Goal: Task Accomplishment & Management: Complete application form

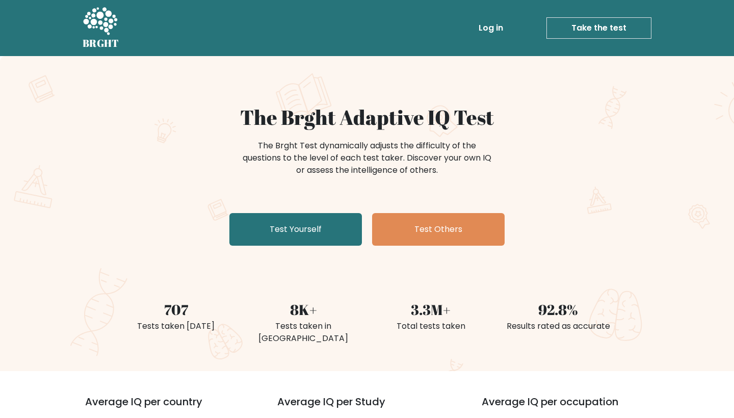
scroll to position [1420, 0]
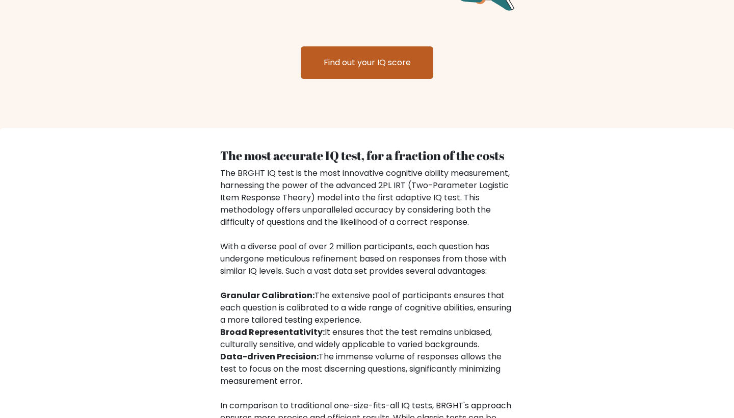
click at [347, 48] on link "Find out your IQ score" at bounding box center [367, 62] width 133 height 33
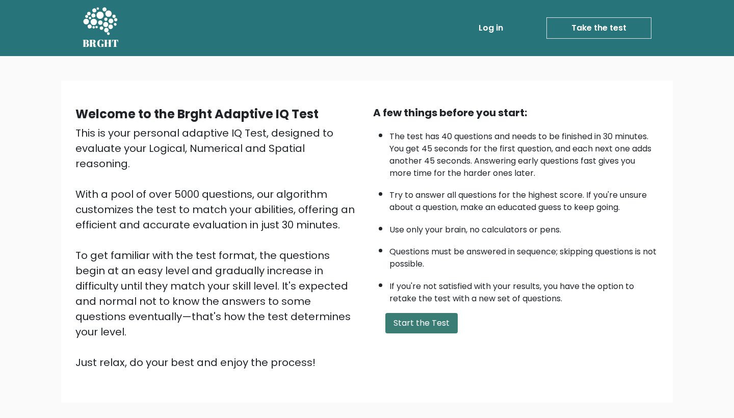
click at [433, 334] on button "Start the Test" at bounding box center [422, 323] width 72 height 20
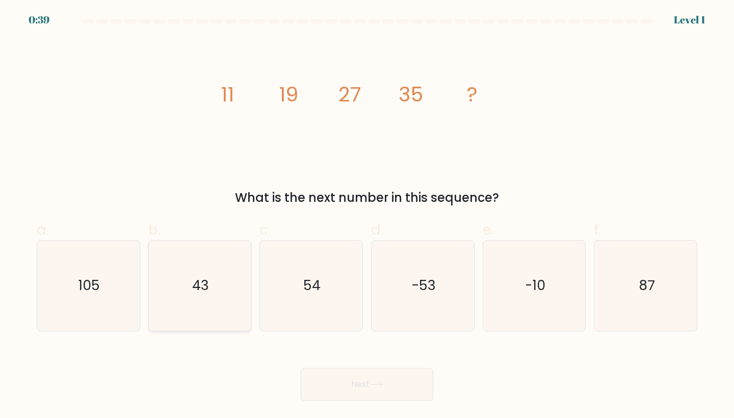
click at [210, 275] on icon "43" at bounding box center [200, 286] width 90 height 90
click at [367, 216] on input "b. 43" at bounding box center [367, 212] width 1 height 7
radio input "true"
click at [353, 378] on button "Next" at bounding box center [367, 384] width 133 height 33
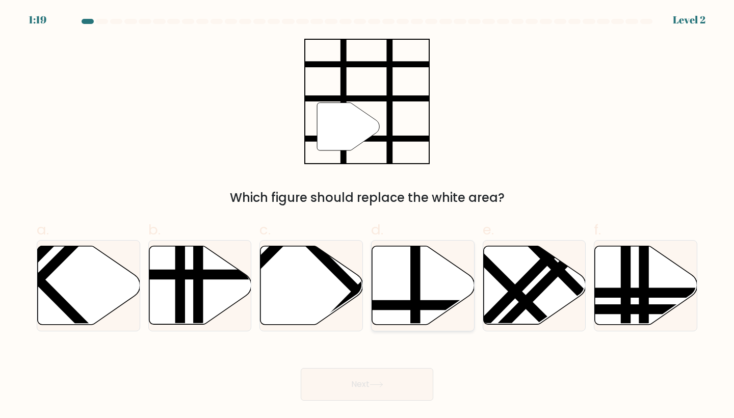
click at [416, 269] on line at bounding box center [416, 244] width 0 height 207
click at [368, 216] on input "d." at bounding box center [367, 212] width 1 height 7
radio input "true"
click at [382, 376] on button "Next" at bounding box center [367, 384] width 133 height 33
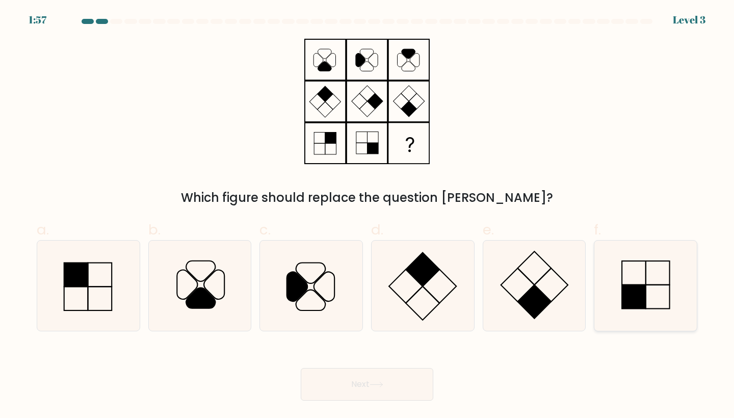
click at [653, 288] on icon at bounding box center [646, 286] width 90 height 90
click at [368, 216] on input "f." at bounding box center [367, 212] width 1 height 7
radio input "true"
click at [419, 381] on button "Next" at bounding box center [367, 384] width 133 height 33
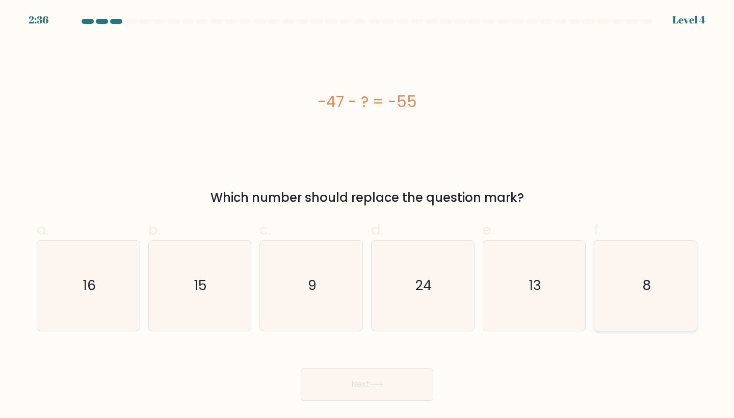
click at [669, 277] on icon "8" at bounding box center [646, 286] width 90 height 90
click at [368, 216] on input "f. 8" at bounding box center [367, 212] width 1 height 7
radio input "true"
click at [413, 385] on button "Next" at bounding box center [367, 384] width 133 height 33
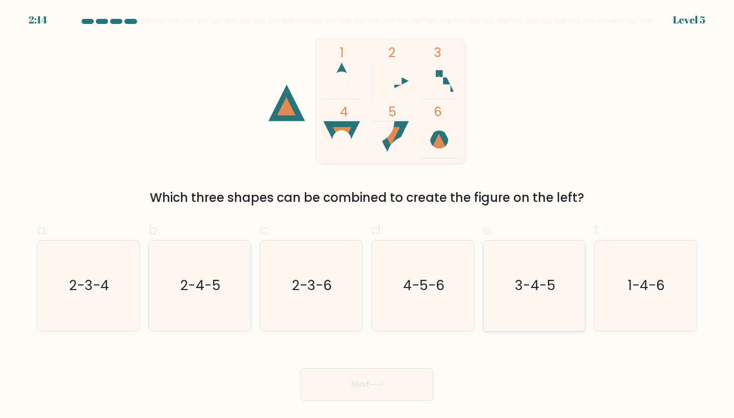
click at [532, 285] on text "3-4-5" at bounding box center [535, 285] width 41 height 19
click at [368, 216] on input "e. 3-4-5" at bounding box center [367, 212] width 1 height 7
radio input "true"
click at [376, 378] on button "Next" at bounding box center [367, 384] width 133 height 33
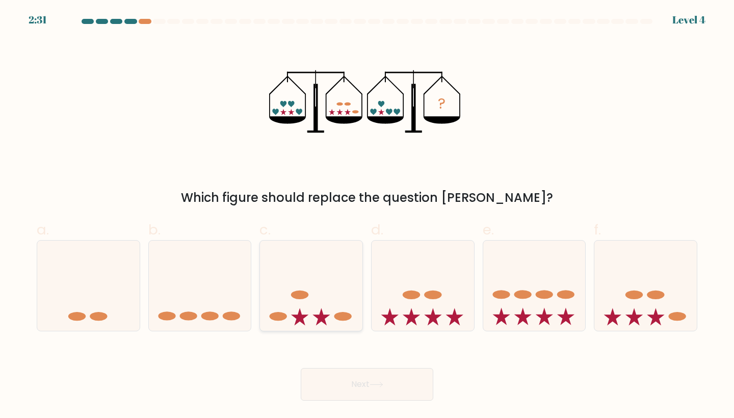
click at [329, 270] on icon at bounding box center [311, 285] width 102 height 85
click at [367, 216] on input "c." at bounding box center [367, 212] width 1 height 7
radio input "true"
click at [351, 380] on button "Next" at bounding box center [367, 384] width 133 height 33
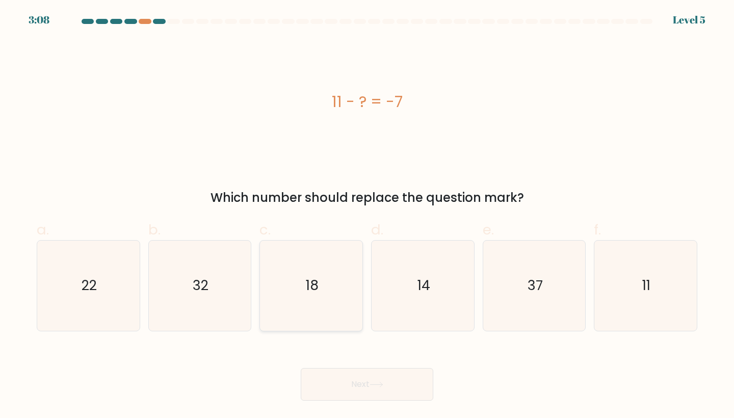
click at [318, 272] on icon "18" at bounding box center [311, 286] width 90 height 90
click at [367, 216] on input "c. 18" at bounding box center [367, 212] width 1 height 7
radio input "true"
click at [346, 380] on button "Next" at bounding box center [367, 384] width 133 height 33
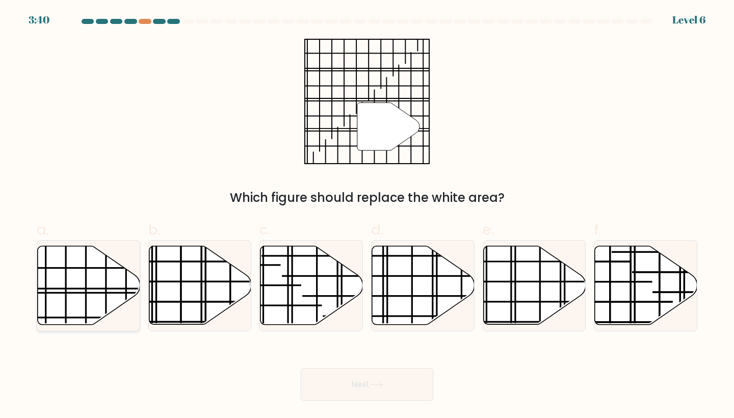
click at [120, 304] on icon at bounding box center [89, 285] width 102 height 79
click at [367, 216] on input "a." at bounding box center [367, 212] width 1 height 7
radio input "true"
click at [360, 386] on button "Next" at bounding box center [367, 384] width 133 height 33
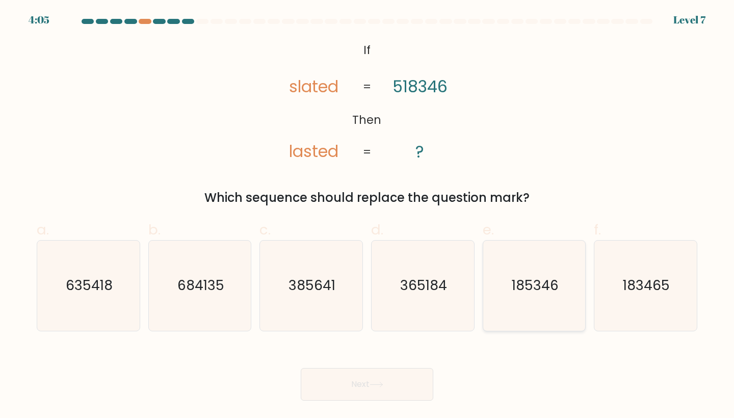
click at [535, 297] on icon "185346" at bounding box center [535, 286] width 90 height 90
click at [368, 216] on input "e. 185346" at bounding box center [367, 212] width 1 height 7
radio input "true"
click at [405, 381] on button "Next" at bounding box center [367, 384] width 133 height 33
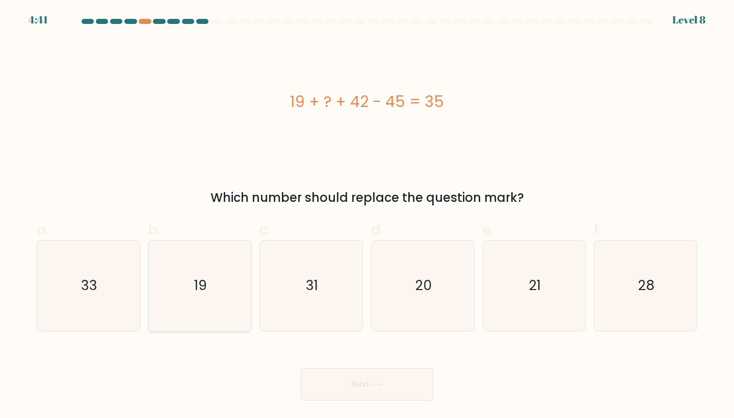
click at [193, 268] on icon "19" at bounding box center [200, 286] width 90 height 90
click at [367, 216] on input "b. 19" at bounding box center [367, 212] width 1 height 7
radio input "true"
click at [352, 382] on button "Next" at bounding box center [367, 384] width 133 height 33
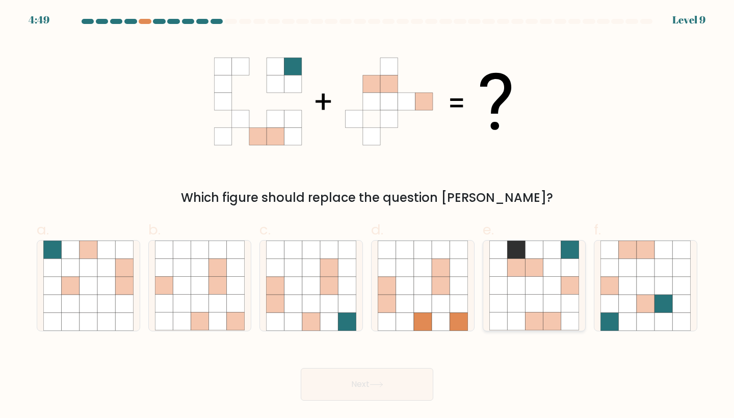
click at [563, 306] on icon at bounding box center [570, 304] width 18 height 18
click at [368, 216] on input "e." at bounding box center [367, 212] width 1 height 7
radio input "true"
click at [387, 384] on button "Next" at bounding box center [367, 384] width 133 height 33
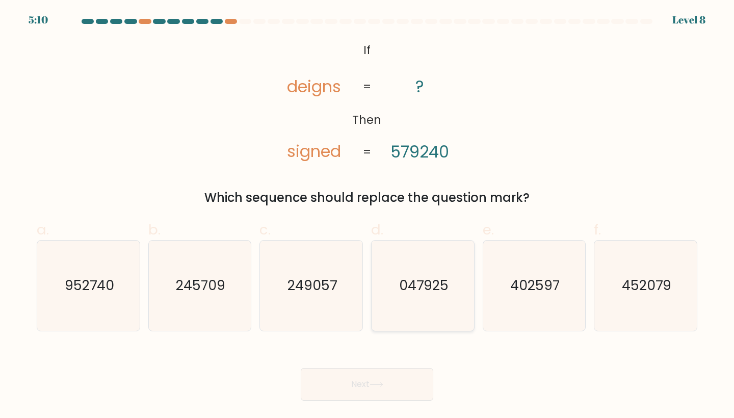
click at [425, 296] on icon "047925" at bounding box center [423, 286] width 90 height 90
click at [368, 216] on input "d. 047925" at bounding box center [367, 212] width 1 height 7
radio input "true"
click at [382, 384] on icon at bounding box center [376, 384] width 12 height 5
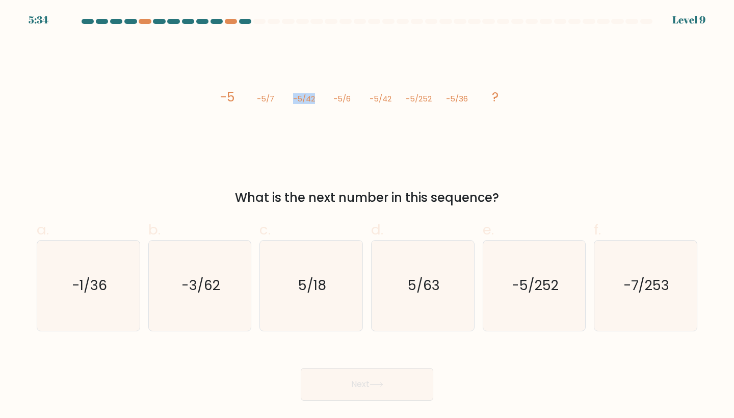
drag, startPoint x: 294, startPoint y: 98, endPoint x: 315, endPoint y: 99, distance: 20.4
click at [315, 99] on tspan "-5/42" at bounding box center [304, 98] width 22 height 11
drag, startPoint x: 373, startPoint y: 96, endPoint x: 391, endPoint y: 98, distance: 18.0
click at [391, 98] on tspan "-5/42" at bounding box center [381, 98] width 22 height 11
click at [369, 119] on icon "image/svg+xml -5 -5/7 -5/42 -5/6 -5/42 -5/252 -5/36 ?" at bounding box center [367, 101] width 306 height 125
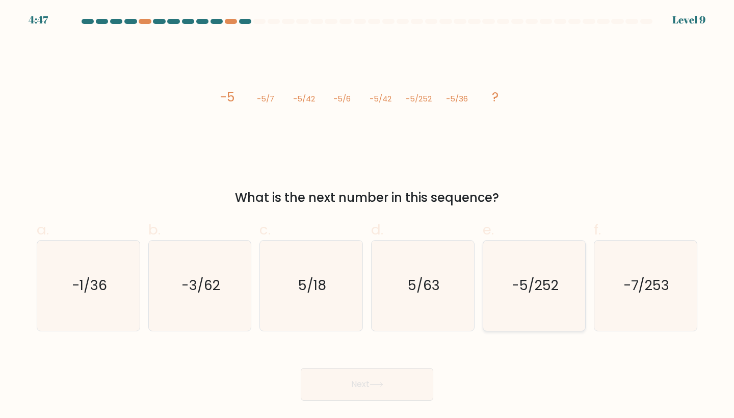
click at [531, 269] on icon "-5/252" at bounding box center [535, 286] width 90 height 90
click at [368, 216] on input "e. -5/252" at bounding box center [367, 212] width 1 height 7
radio input "true"
click at [346, 382] on button "Next" at bounding box center [367, 384] width 133 height 33
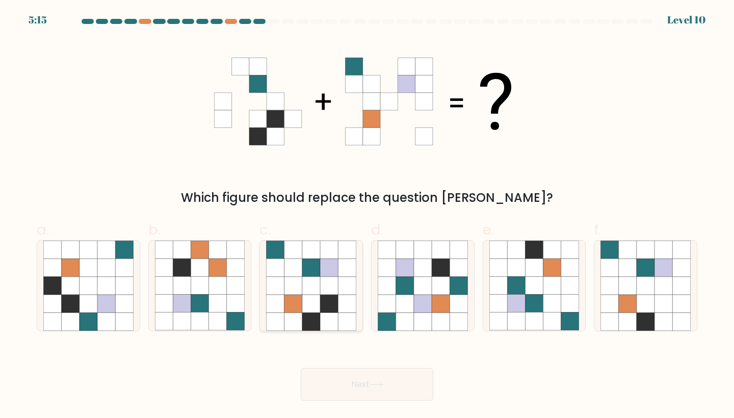
click at [327, 297] on icon at bounding box center [329, 304] width 18 height 18
click at [367, 216] on input "c." at bounding box center [367, 212] width 1 height 7
radio input "true"
click at [347, 388] on button "Next" at bounding box center [367, 384] width 133 height 33
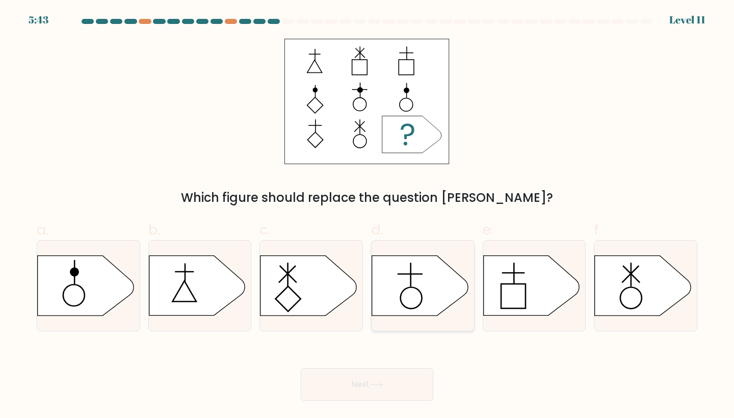
click at [408, 298] on icon at bounding box center [420, 286] width 96 height 60
click at [368, 216] on input "d." at bounding box center [367, 212] width 1 height 7
radio input "true"
click at [372, 383] on icon at bounding box center [377, 385] width 14 height 6
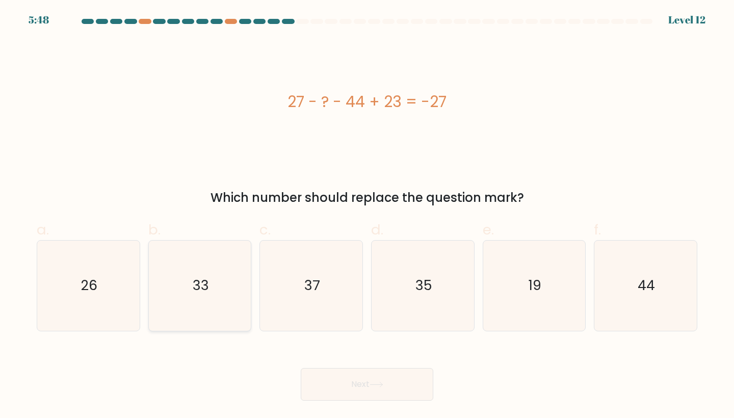
click at [208, 291] on text "33" at bounding box center [201, 285] width 16 height 19
click at [367, 216] on input "b. 33" at bounding box center [367, 212] width 1 height 7
radio input "true"
click at [354, 395] on button "Next" at bounding box center [367, 384] width 133 height 33
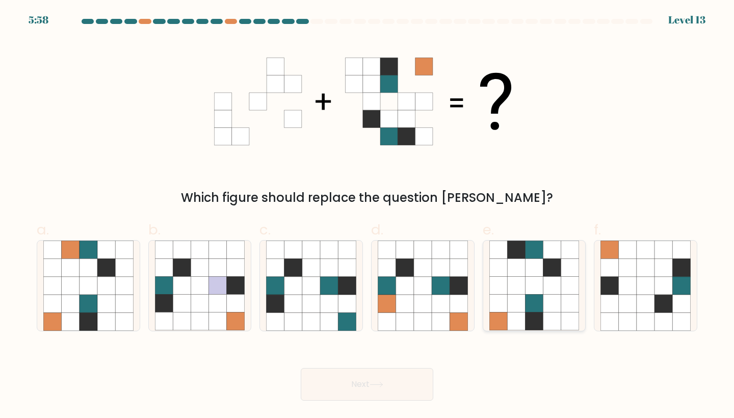
click at [535, 301] on icon at bounding box center [534, 304] width 18 height 18
click at [368, 216] on input "e." at bounding box center [367, 212] width 1 height 7
radio input "true"
click at [399, 387] on button "Next" at bounding box center [367, 384] width 133 height 33
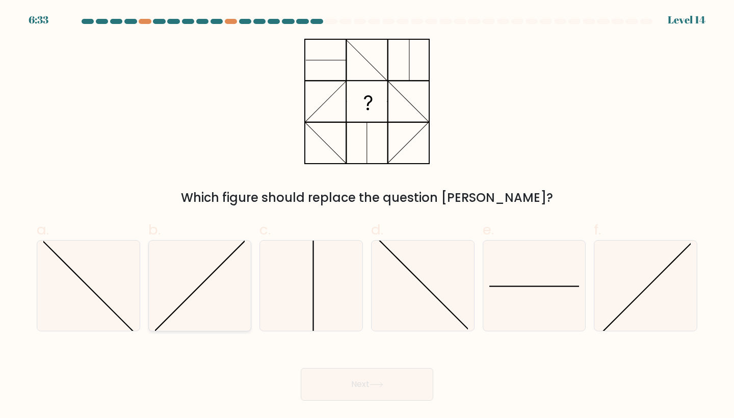
click at [229, 301] on icon at bounding box center [200, 286] width 90 height 90
click at [367, 216] on input "b." at bounding box center [367, 212] width 1 height 7
radio input "true"
click at [394, 382] on button "Next" at bounding box center [367, 384] width 133 height 33
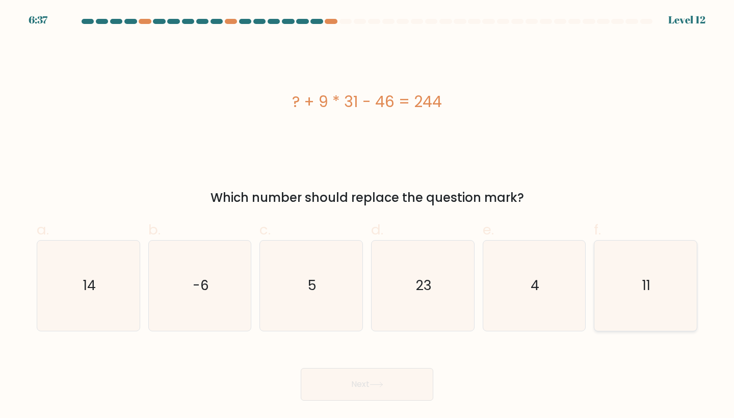
click at [628, 273] on icon "11" at bounding box center [646, 286] width 90 height 90
click at [368, 216] on input "f. 11" at bounding box center [367, 212] width 1 height 7
radio input "true"
click at [405, 397] on button "Next" at bounding box center [367, 384] width 133 height 33
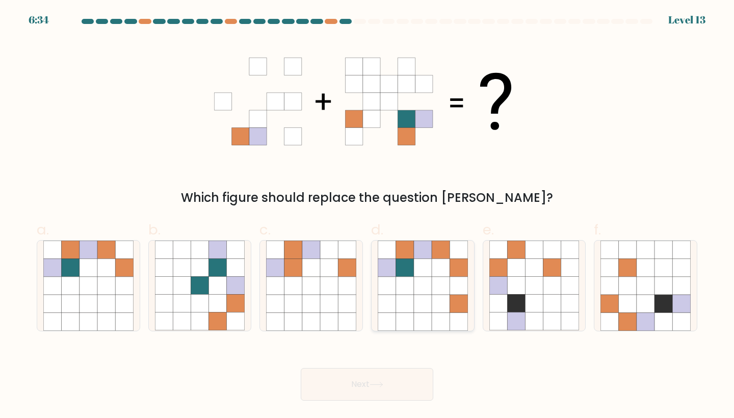
click at [402, 248] on icon at bounding box center [405, 250] width 18 height 18
click at [368, 216] on input "d." at bounding box center [367, 212] width 1 height 7
radio input "true"
click at [393, 276] on icon at bounding box center [387, 268] width 18 height 18
click at [368, 216] on input "d." at bounding box center [367, 212] width 1 height 7
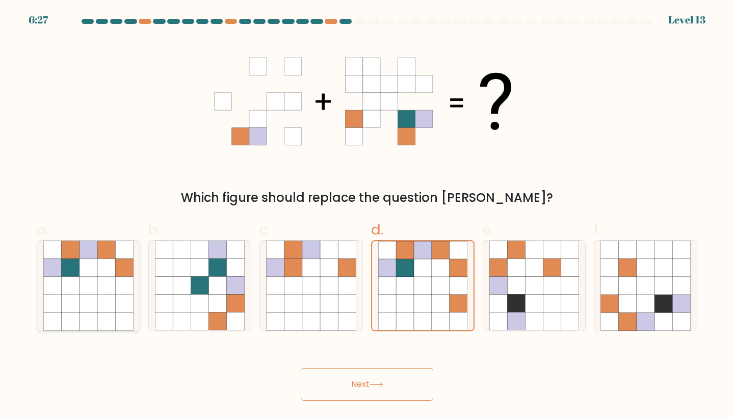
click at [86, 307] on icon at bounding box center [89, 304] width 18 height 18
click at [367, 216] on input "a." at bounding box center [367, 212] width 1 height 7
radio input "true"
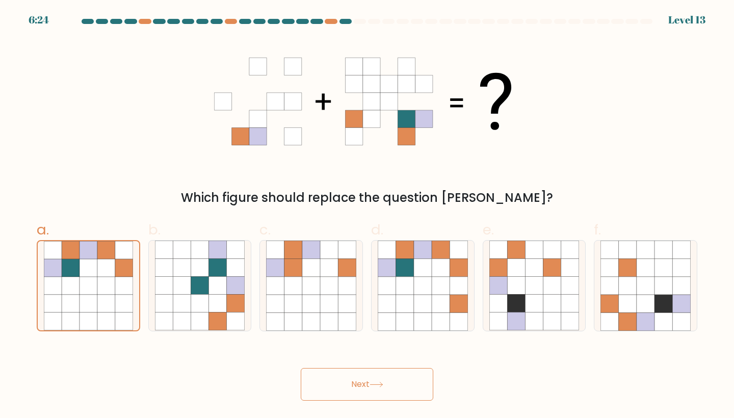
click at [384, 389] on button "Next" at bounding box center [367, 384] width 133 height 33
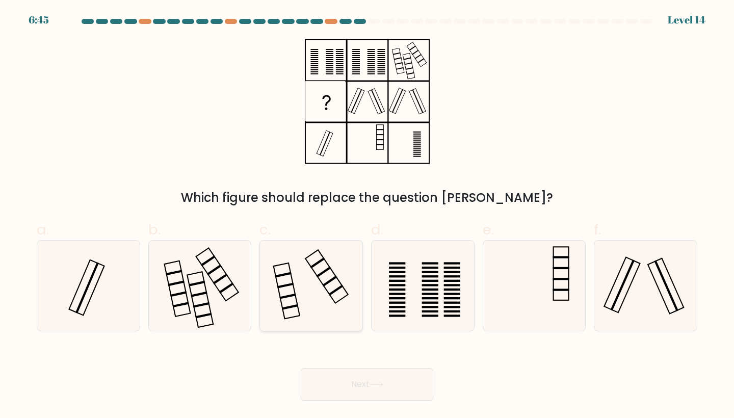
click at [297, 269] on icon at bounding box center [311, 286] width 90 height 90
click at [367, 216] on input "c." at bounding box center [367, 212] width 1 height 7
radio input "true"
click at [395, 378] on button "Next" at bounding box center [367, 384] width 133 height 33
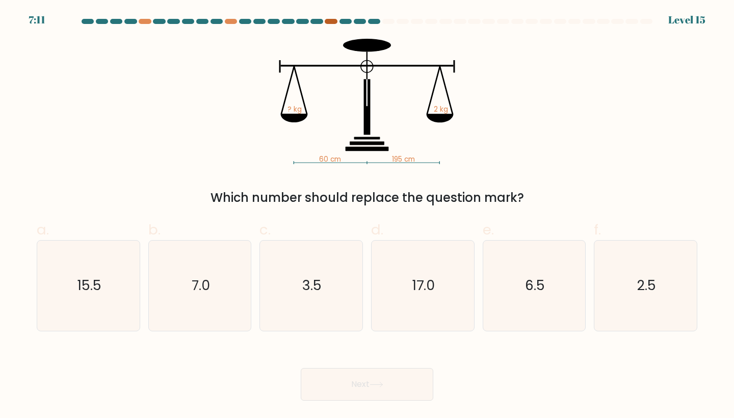
click at [331, 21] on div at bounding box center [331, 21] width 12 height 5
click at [219, 276] on icon "7.0" at bounding box center [200, 286] width 90 height 90
click at [367, 216] on input "b. 7.0" at bounding box center [367, 212] width 1 height 7
radio input "true"
click at [345, 382] on button "Next" at bounding box center [367, 384] width 133 height 33
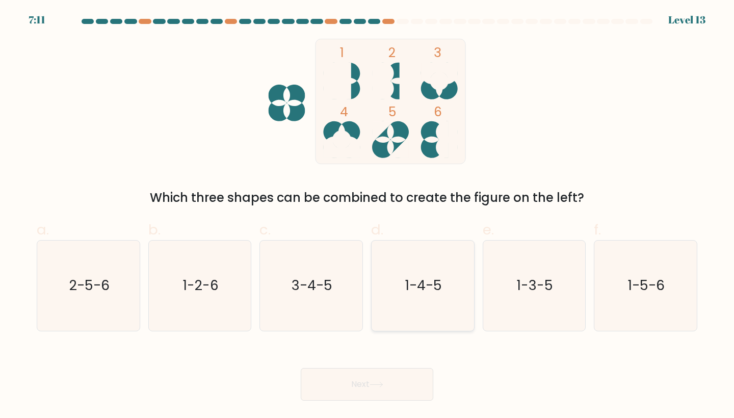
click at [441, 282] on text "1-4-5" at bounding box center [423, 285] width 37 height 19
click at [368, 216] on input "d. 1-4-5" at bounding box center [367, 212] width 1 height 7
radio input "true"
click at [382, 393] on button "Next" at bounding box center [367, 384] width 133 height 33
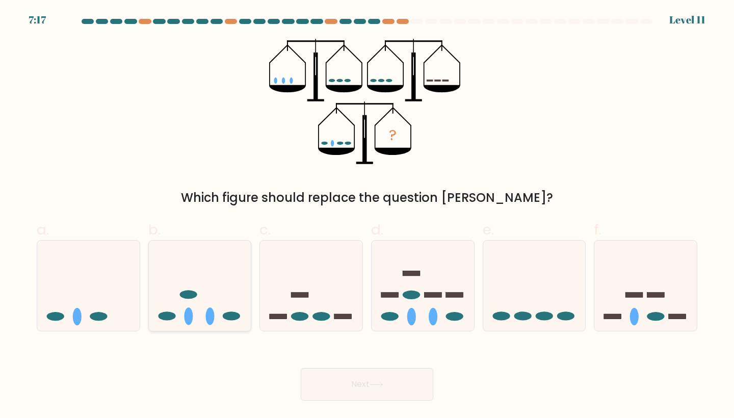
click at [187, 282] on icon at bounding box center [200, 285] width 102 height 85
click at [367, 216] on input "b." at bounding box center [367, 212] width 1 height 7
radio input "true"
click at [305, 302] on icon at bounding box center [311, 285] width 102 height 85
click at [367, 216] on input "c." at bounding box center [367, 212] width 1 height 7
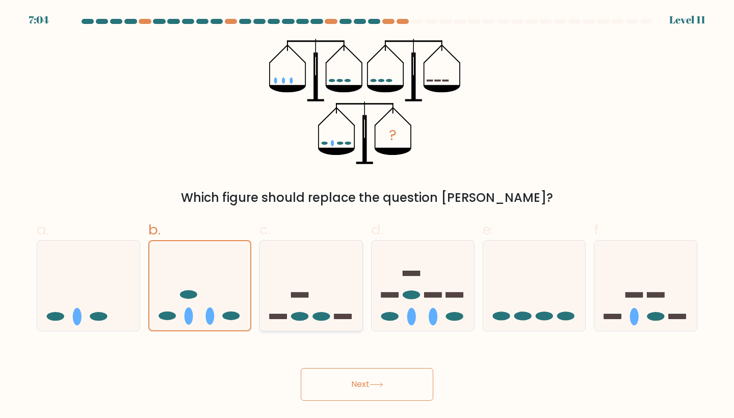
radio input "true"
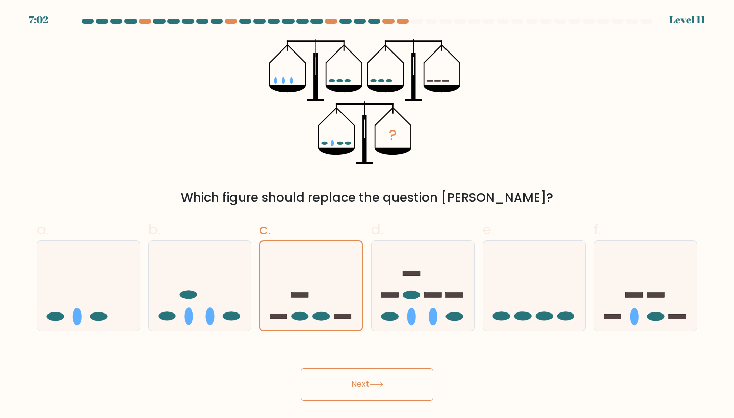
click at [340, 377] on button "Next" at bounding box center [367, 384] width 133 height 33
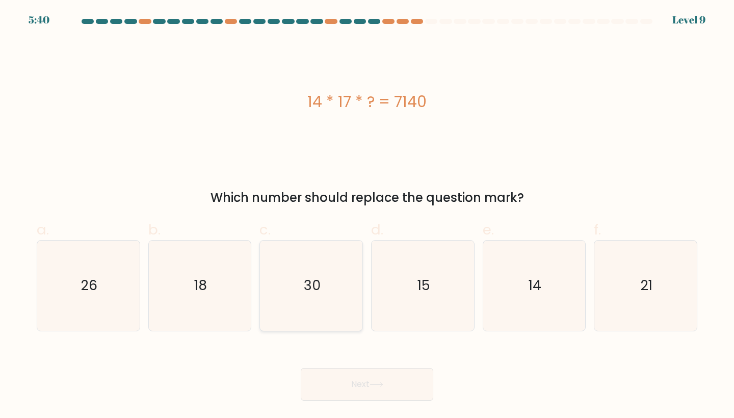
click at [345, 270] on icon "30" at bounding box center [311, 286] width 90 height 90
click at [367, 216] on input "c. 30" at bounding box center [367, 212] width 1 height 7
radio input "true"
click at [381, 371] on button "Next" at bounding box center [367, 384] width 133 height 33
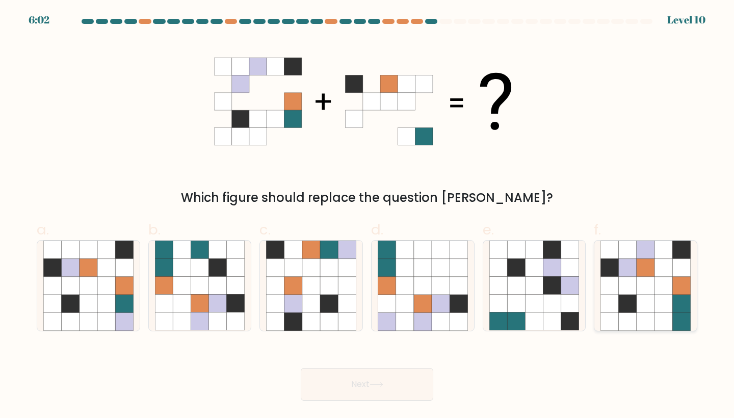
click at [643, 289] on icon at bounding box center [646, 286] width 18 height 18
click at [368, 216] on input "f." at bounding box center [367, 212] width 1 height 7
radio input "true"
click at [398, 392] on button "Next" at bounding box center [367, 384] width 133 height 33
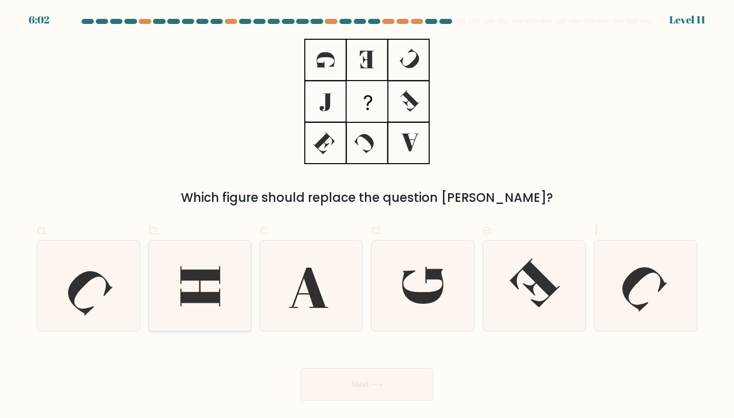
click at [188, 306] on icon at bounding box center [200, 286] width 90 height 90
click at [367, 216] on input "b." at bounding box center [367, 212] width 1 height 7
radio input "true"
click at [341, 381] on button "Next" at bounding box center [367, 384] width 133 height 33
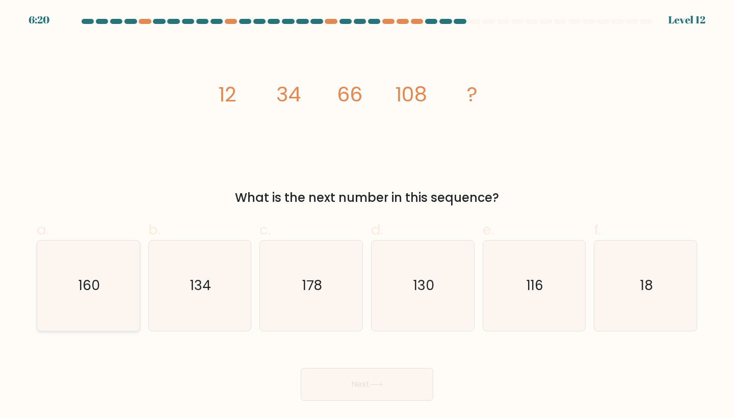
click at [64, 285] on icon "160" at bounding box center [88, 286] width 90 height 90
click at [367, 216] on input "a. 160" at bounding box center [367, 212] width 1 height 7
radio input "true"
click at [366, 385] on button "Next" at bounding box center [367, 384] width 133 height 33
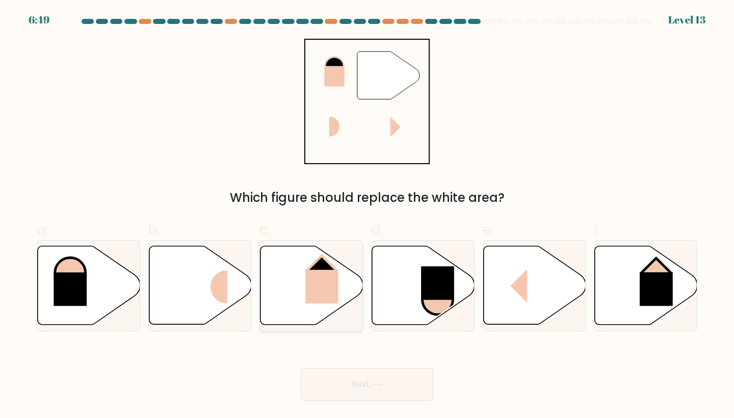
click at [321, 275] on rect at bounding box center [321, 287] width 33 height 34
click at [367, 216] on input "c." at bounding box center [367, 212] width 1 height 7
radio input "true"
click at [340, 377] on button "Next" at bounding box center [367, 384] width 133 height 33
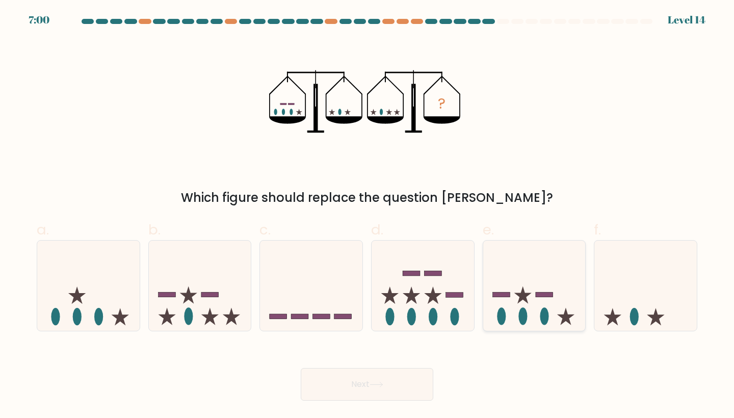
click at [526, 301] on icon at bounding box center [522, 295] width 17 height 17
click at [368, 216] on input "e." at bounding box center [367, 212] width 1 height 7
radio input "true"
click at [395, 386] on button "Next" at bounding box center [367, 384] width 133 height 33
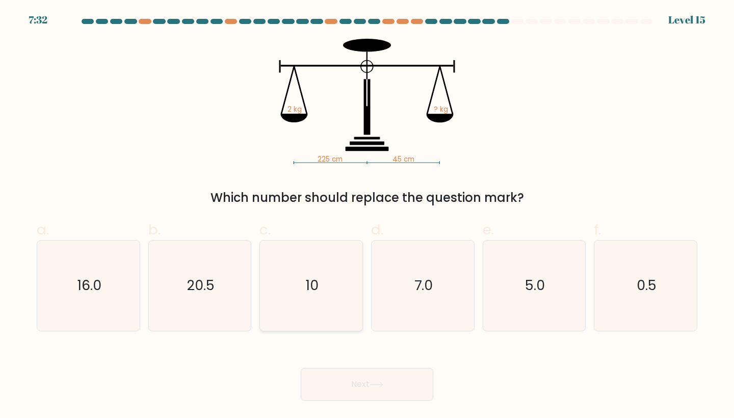
click at [324, 279] on icon "10" at bounding box center [311, 286] width 90 height 90
click at [367, 216] on input "c. 10" at bounding box center [367, 212] width 1 height 7
radio input "true"
click at [347, 386] on button "Next" at bounding box center [367, 384] width 133 height 33
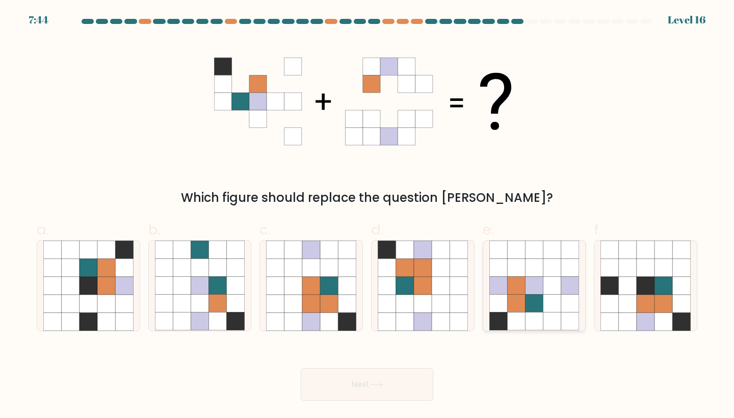
click at [528, 291] on icon at bounding box center [534, 286] width 18 height 18
click at [368, 216] on input "e." at bounding box center [367, 212] width 1 height 7
radio input "true"
click at [347, 382] on button "Next" at bounding box center [367, 384] width 133 height 33
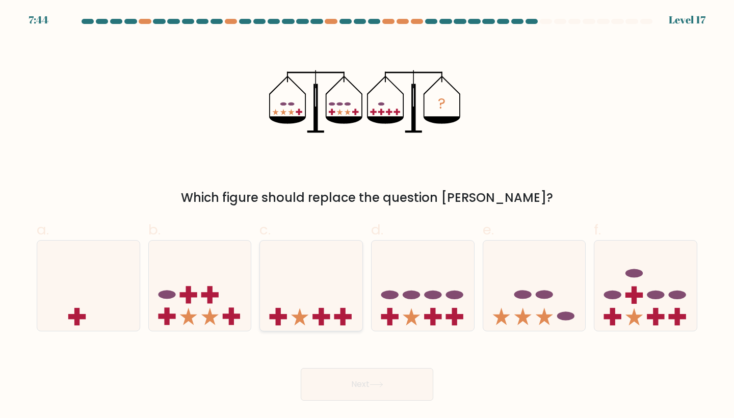
click at [320, 307] on icon at bounding box center [311, 285] width 102 height 85
click at [367, 216] on input "c." at bounding box center [367, 212] width 1 height 7
radio input "true"
click at [334, 383] on button "Next" at bounding box center [367, 384] width 133 height 33
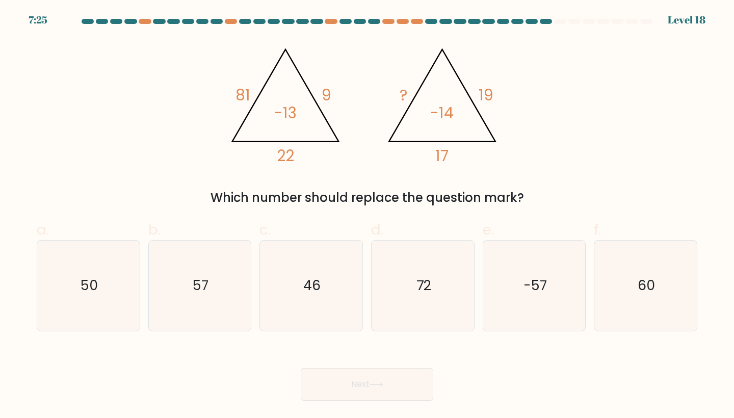
click at [486, 93] on tspan "19" at bounding box center [486, 95] width 15 height 21
click at [438, 160] on tspan "17" at bounding box center [442, 155] width 13 height 21
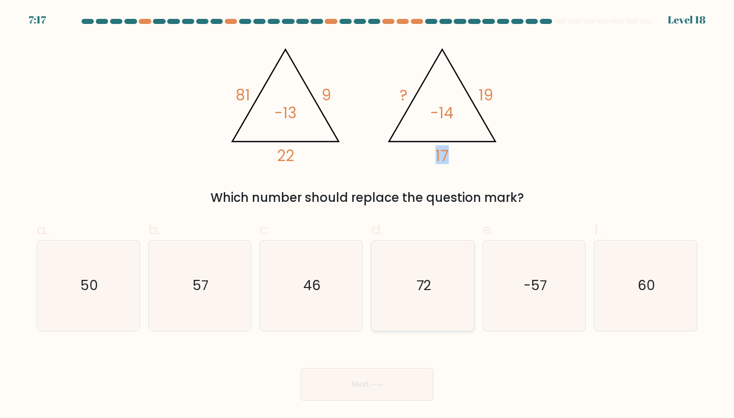
click at [415, 287] on icon "72" at bounding box center [423, 286] width 90 height 90
click at [368, 216] on input "d. 72" at bounding box center [367, 212] width 1 height 7
radio input "true"
click at [369, 383] on button "Next" at bounding box center [367, 384] width 133 height 33
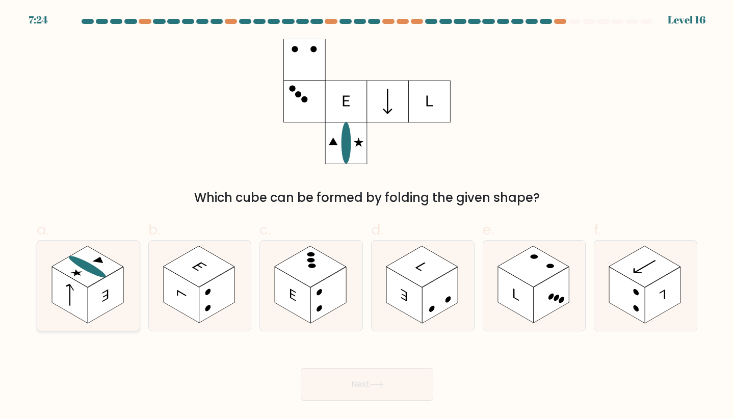
click at [66, 292] on rect at bounding box center [70, 295] width 36 height 56
click at [367, 216] on input "a." at bounding box center [367, 212] width 1 height 7
radio input "true"
click at [387, 382] on button "Next" at bounding box center [367, 384] width 133 height 33
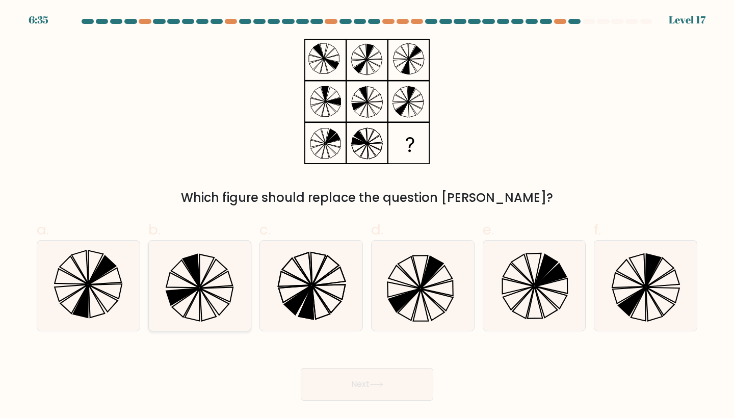
click at [230, 280] on icon at bounding box center [200, 286] width 90 height 90
click at [367, 216] on input "b." at bounding box center [367, 212] width 1 height 7
radio input "true"
click at [344, 380] on button "Next" at bounding box center [367, 384] width 133 height 33
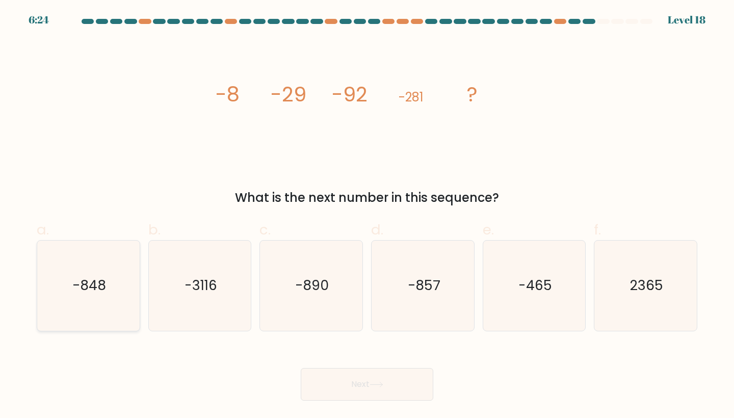
click at [107, 291] on icon "-848" at bounding box center [88, 286] width 90 height 90
click at [367, 216] on input "a. -848" at bounding box center [367, 212] width 1 height 7
radio input "true"
click at [351, 377] on button "Next" at bounding box center [367, 384] width 133 height 33
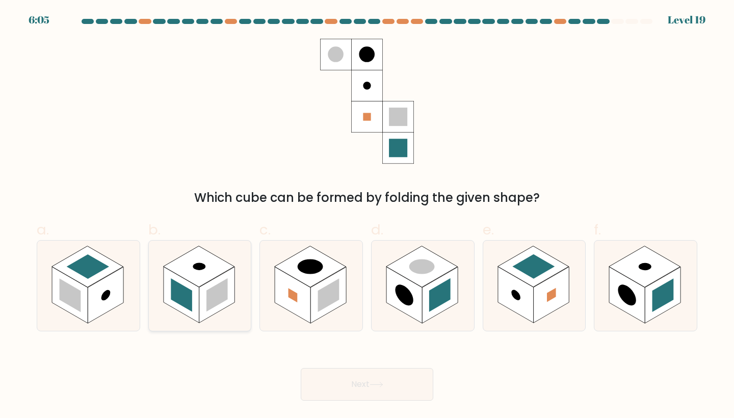
click at [193, 290] on rect at bounding box center [182, 295] width 36 height 56
click at [367, 216] on input "b." at bounding box center [367, 212] width 1 height 7
radio input "true"
click at [358, 378] on button "Next" at bounding box center [367, 384] width 133 height 33
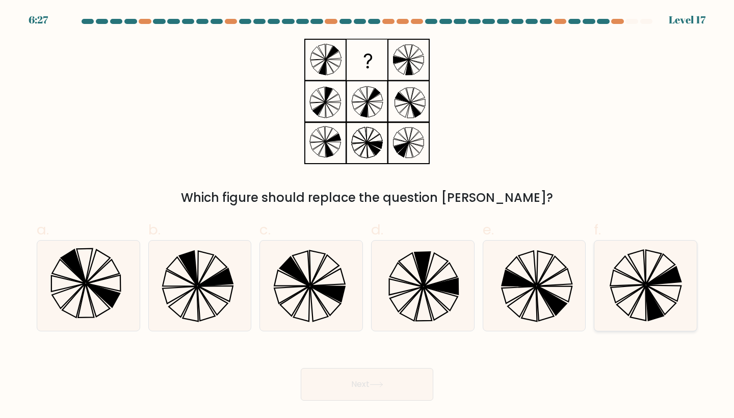
click at [652, 307] on icon at bounding box center [654, 303] width 17 height 34
click at [368, 216] on input "f." at bounding box center [367, 212] width 1 height 7
radio input "true"
click at [395, 379] on button "Next" at bounding box center [367, 384] width 133 height 33
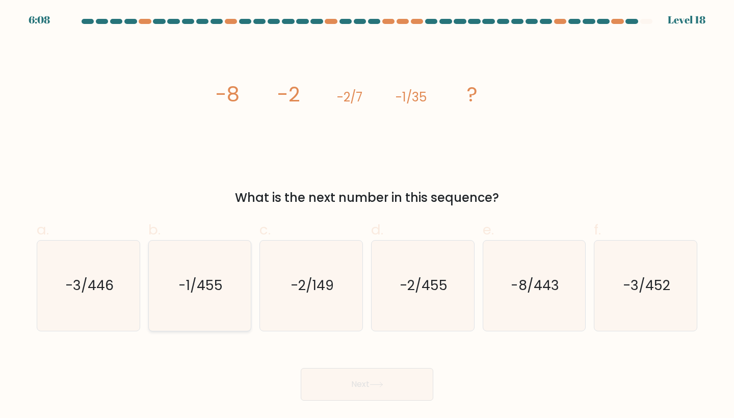
click at [214, 288] on text "-1/455" at bounding box center [200, 285] width 44 height 19
click at [367, 216] on input "b. -1/455" at bounding box center [367, 212] width 1 height 7
radio input "true"
click at [366, 375] on button "Next" at bounding box center [367, 384] width 133 height 33
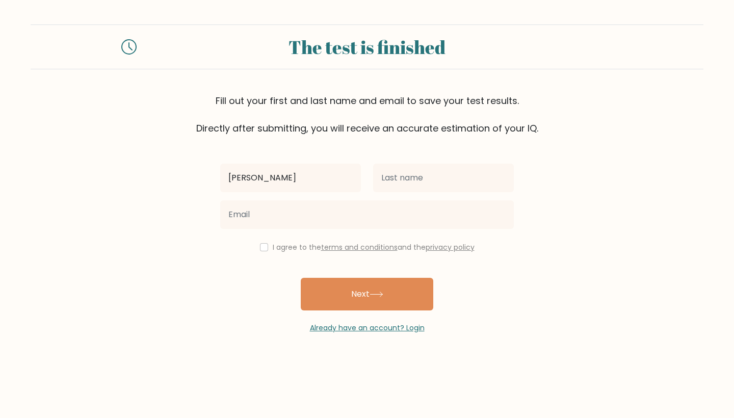
type input "Christopher"
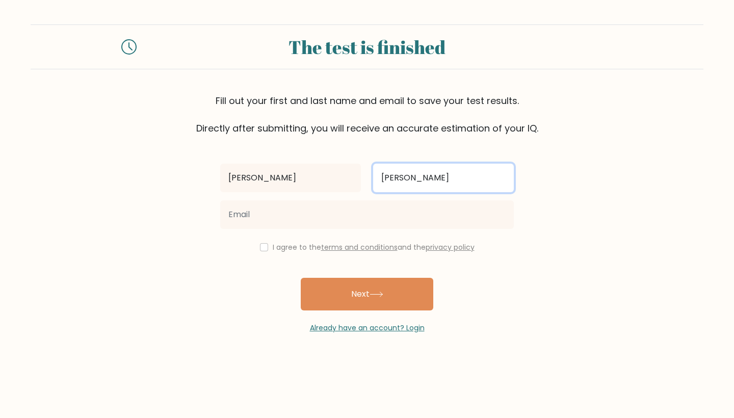
type input "Gullick"
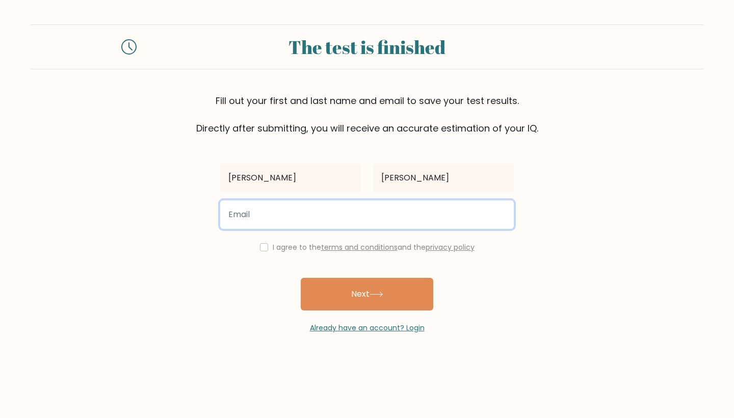
type input "christopher.gullick@gmx.net"
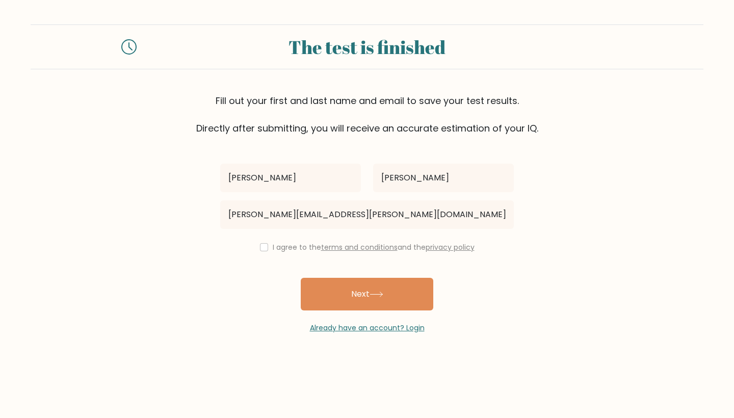
click at [278, 252] on label "I agree to the terms and conditions and the privacy policy" at bounding box center [374, 247] width 202 height 10
click at [260, 247] on input "checkbox" at bounding box center [264, 247] width 8 height 8
checkbox input "true"
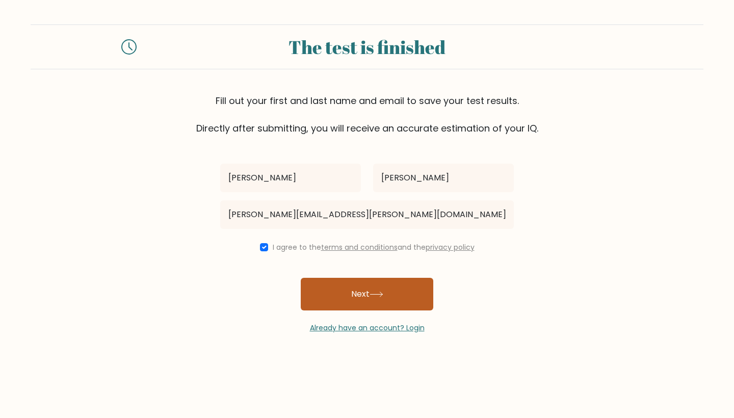
click at [343, 302] on button "Next" at bounding box center [367, 294] width 133 height 33
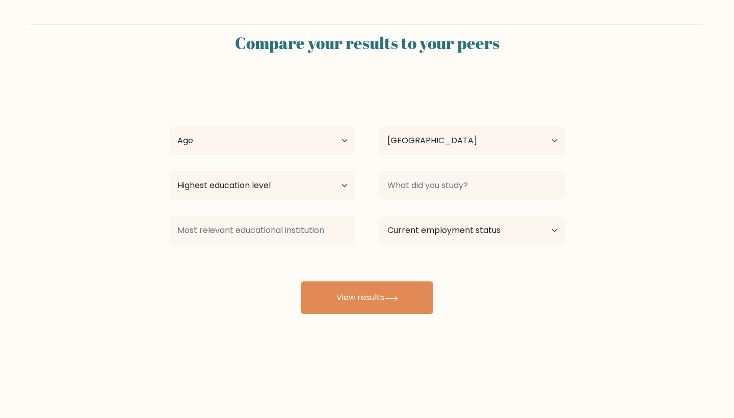
select select "FR"
select select "18_24"
select select "DE"
select select "bachelors_degree"
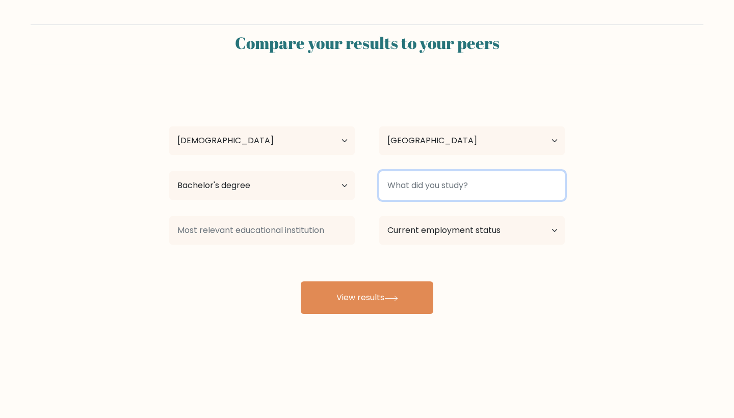
click at [434, 194] on input at bounding box center [472, 185] width 186 height 29
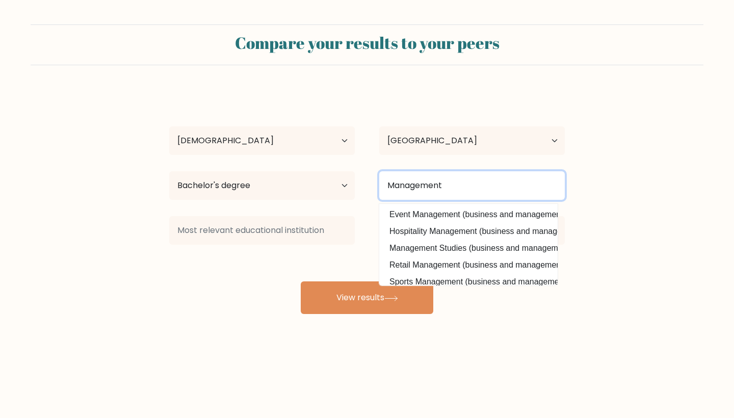
type input "Management"
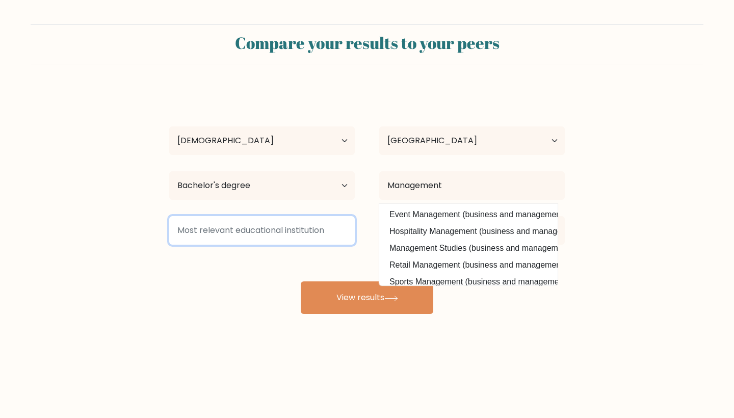
click at [309, 222] on input at bounding box center [262, 230] width 186 height 29
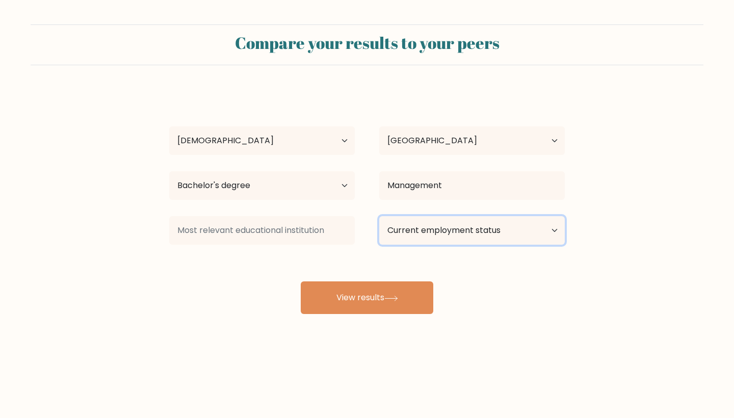
select select "student"
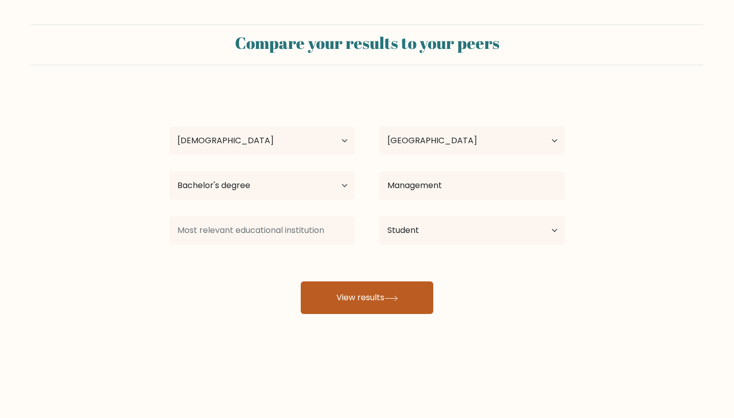
click at [391, 293] on button "View results" at bounding box center [367, 297] width 133 height 33
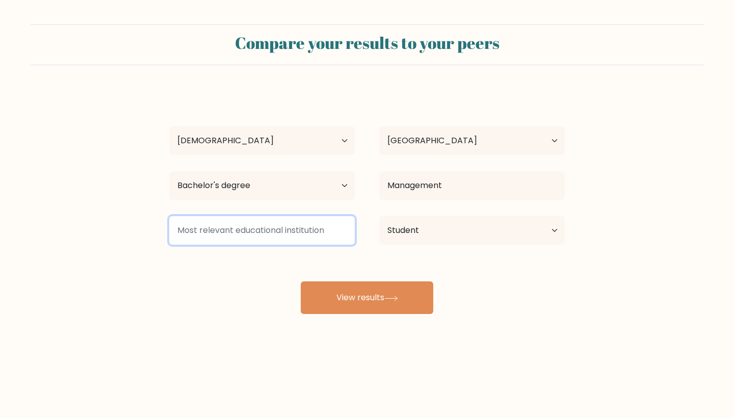
type input "U"
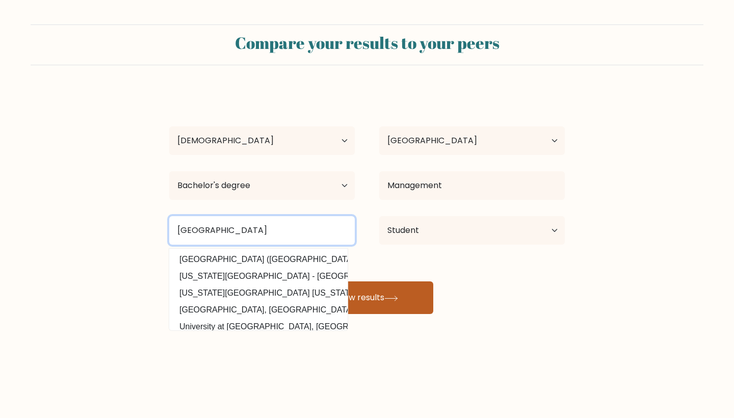
type input "Goethe University"
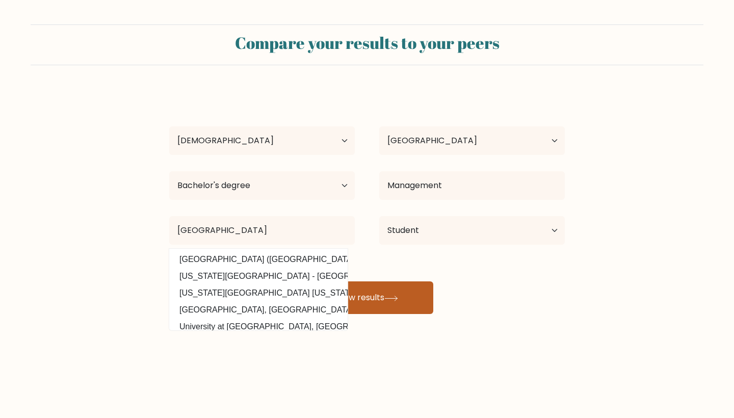
click at [372, 303] on button "View results" at bounding box center [367, 297] width 133 height 33
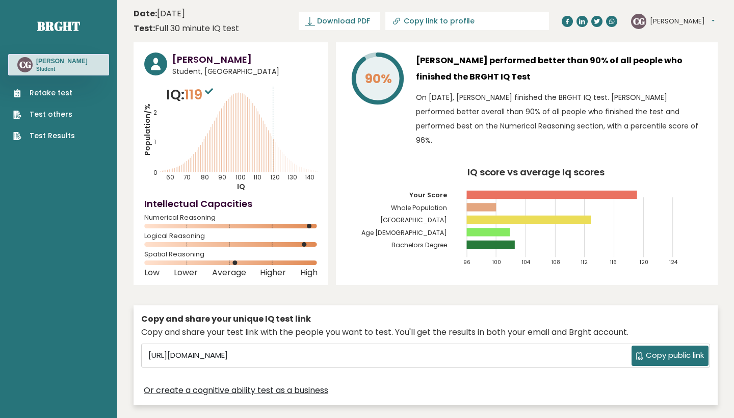
click at [482, 59] on h3 "Christopher Gullick performed better than 90% of all people who finished the BR…" at bounding box center [561, 69] width 291 height 33
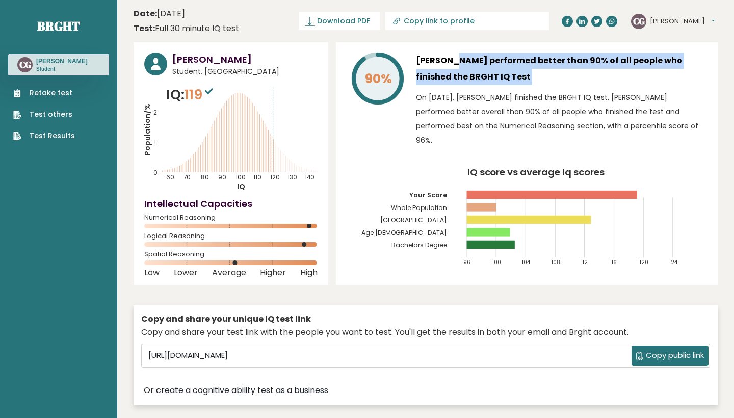
click at [482, 59] on h3 "Christopher Gullick performed better than 90% of all people who finished the BR…" at bounding box center [561, 69] width 291 height 33
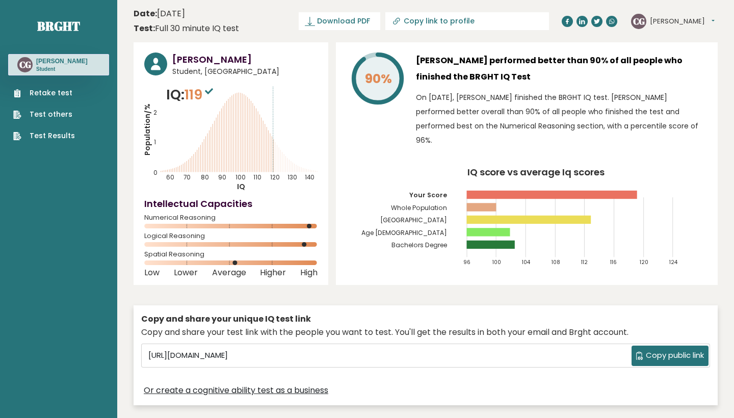
click at [468, 112] on p "On October 06, 2025, Christopher Gullick finished the BRGHT IQ test. Christophe…" at bounding box center [561, 118] width 291 height 57
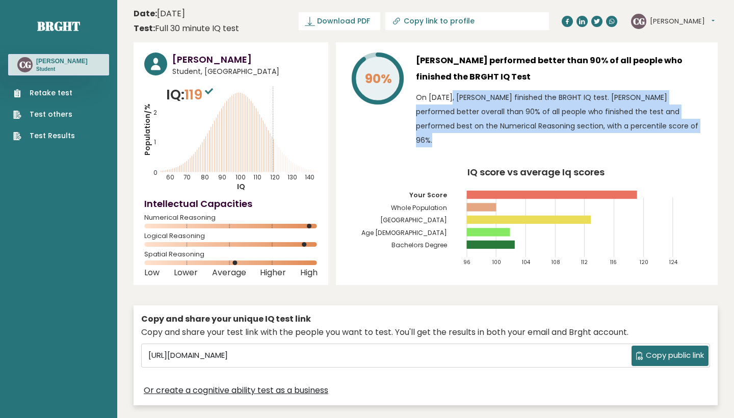
click at [468, 112] on p "On October 06, 2025, Christopher Gullick finished the BRGHT IQ test. Christophe…" at bounding box center [561, 118] width 291 height 57
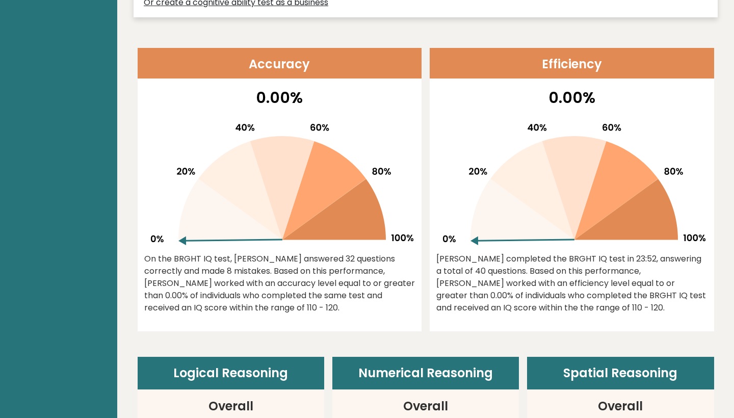
scroll to position [393, 0]
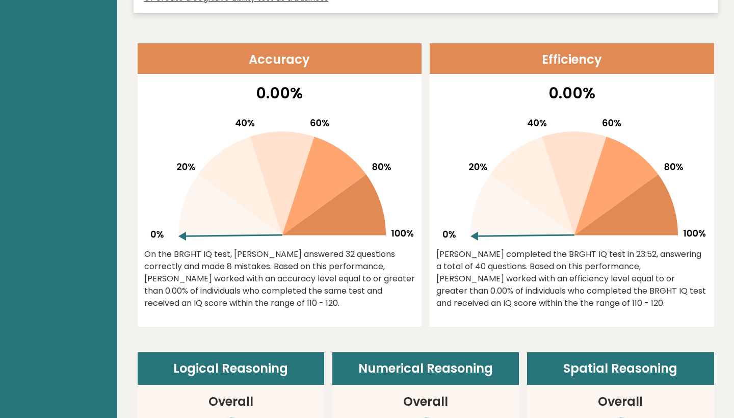
click at [274, 289] on div "On the BRGHT IQ test, Christopher Gullick answered 32 questions correctly and m…" at bounding box center [279, 278] width 271 height 61
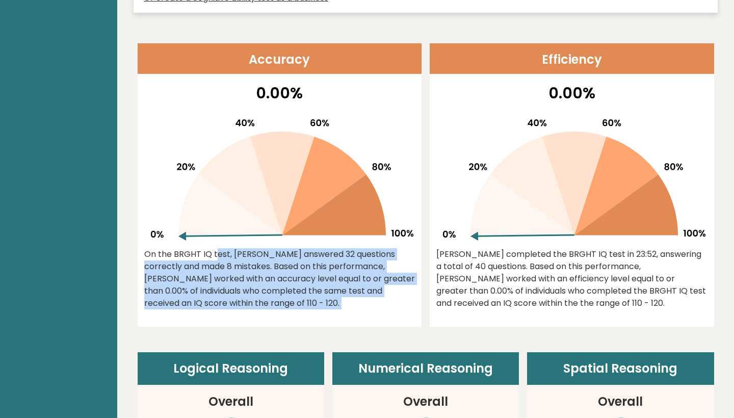
click at [274, 289] on div "On the BRGHT IQ test, Christopher Gullick answered 32 questions correctly and m…" at bounding box center [279, 278] width 271 height 61
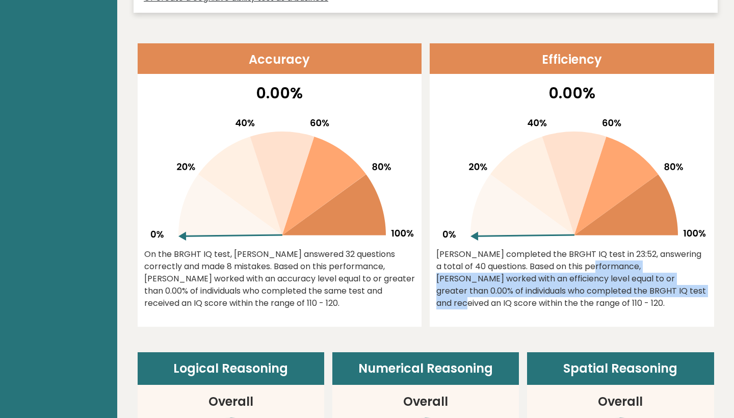
drag, startPoint x: 525, startPoint y: 267, endPoint x: 595, endPoint y: 289, distance: 72.9
click at [596, 289] on div "Christopher completed the BRGHT IQ test in 23:52, answering a total of 40 quest…" at bounding box center [572, 278] width 271 height 61
click at [595, 289] on div "Christopher completed the BRGHT IQ test in 23:52, answering a total of 40 quest…" at bounding box center [572, 278] width 271 height 61
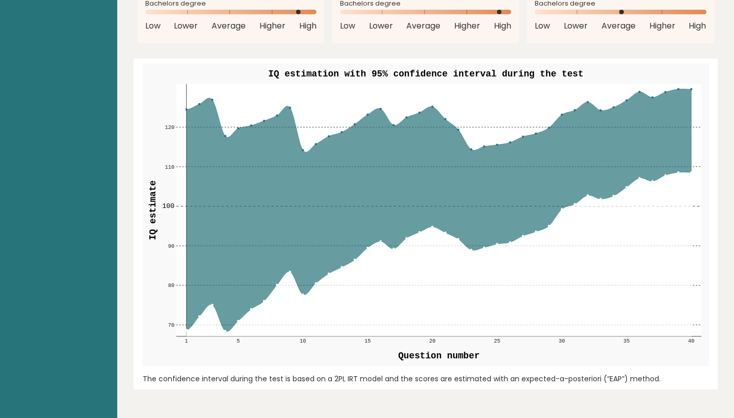
scroll to position [1142, 0]
click at [692, 90] on rect at bounding box center [438, 210] width 525 height 252
click at [691, 89] on circle at bounding box center [691, 89] width 2 height 2
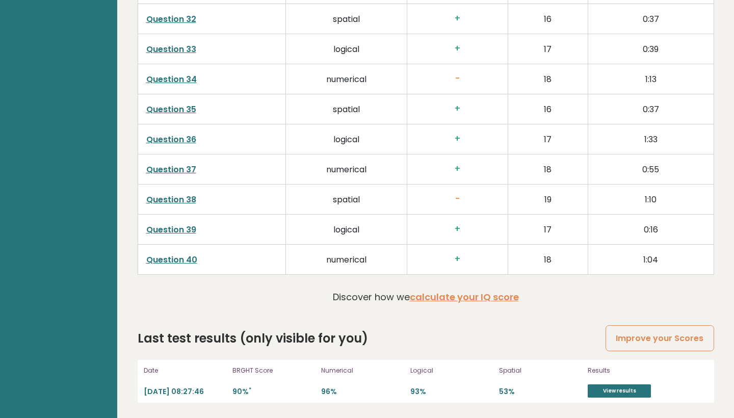
scroll to position [2547, 0]
